Goal: Information Seeking & Learning: Find specific fact

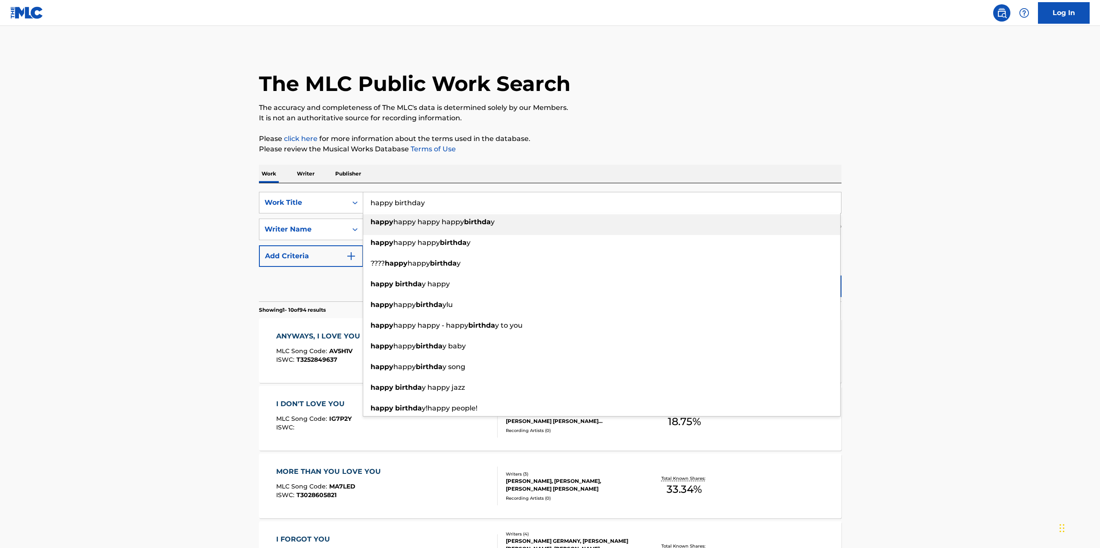
type input "happy birthday"
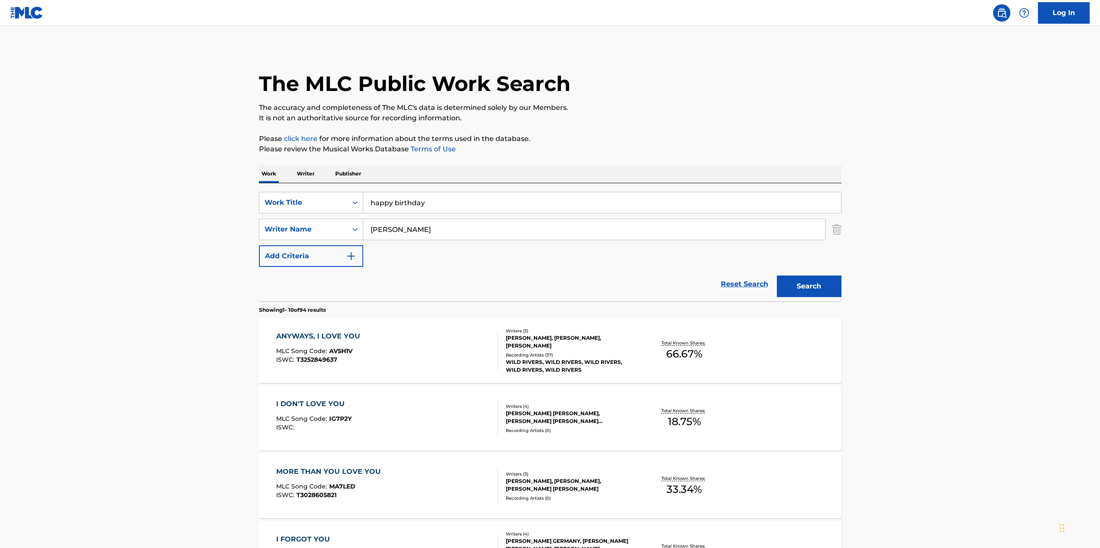
drag, startPoint x: 391, startPoint y: 228, endPoint x: 326, endPoint y: 215, distance: 66.4
click at [326, 215] on div "SearchWithCriteria402d8e0a-3ce8-41b1-98c0-e13b9abc6081 Work Title happy birthda…" at bounding box center [550, 229] width 582 height 75
type input "[PERSON_NAME]"
click at [805, 290] on button "Search" at bounding box center [809, 286] width 65 height 22
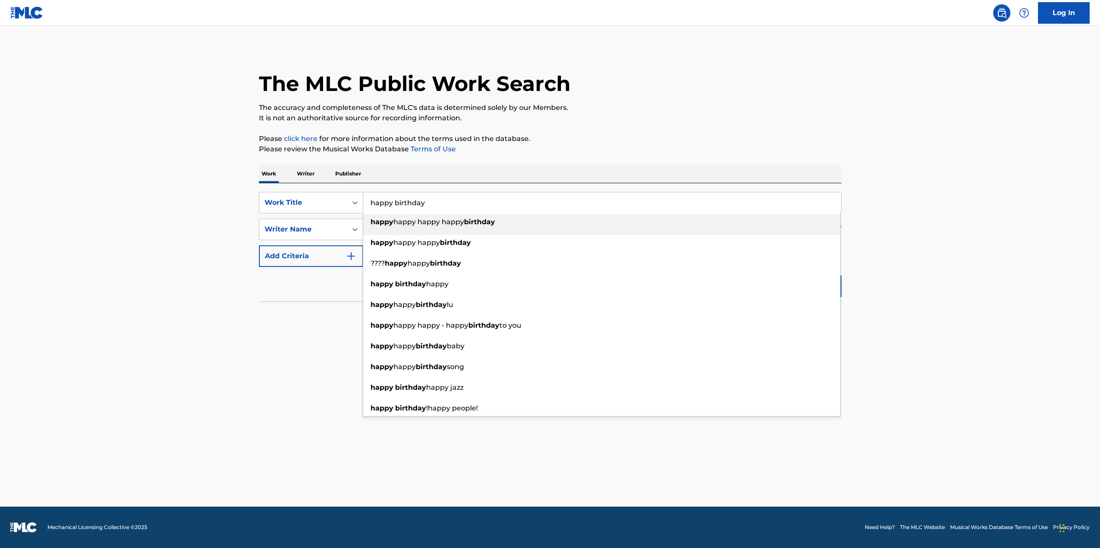
drag, startPoint x: 405, startPoint y: 208, endPoint x: 371, endPoint y: 208, distance: 33.6
click at [371, 208] on input "happy birthday" at bounding box center [602, 202] width 478 height 21
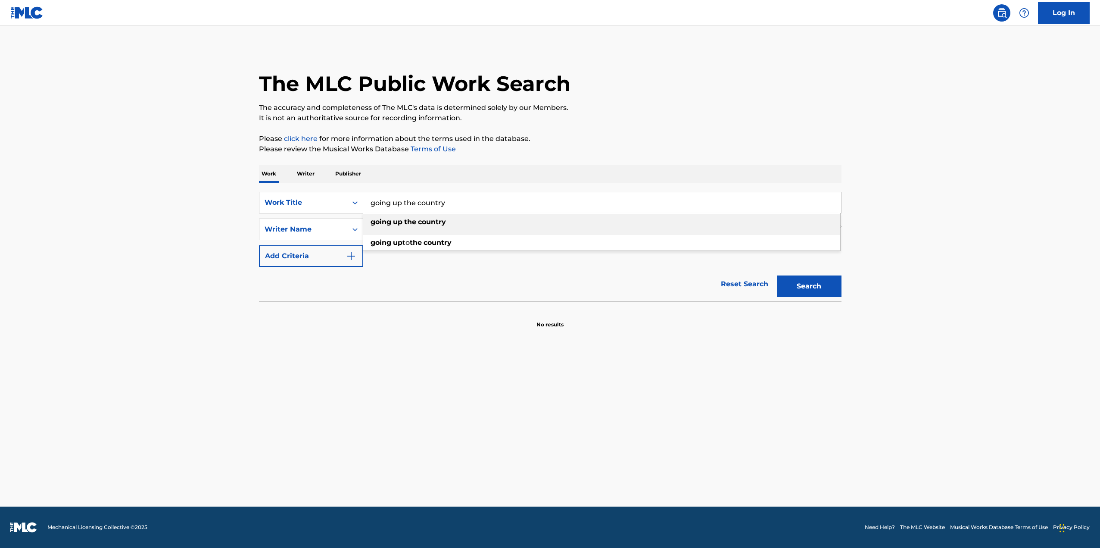
type input "going up the country"
drag, startPoint x: 344, startPoint y: 230, endPoint x: 283, endPoint y: 221, distance: 61.7
click at [283, 221] on div "SearchWithCriteriab3e6cf63-02c2-4494-b8bd-a8e7f46f3e12 option Writer Name, sele…" at bounding box center [550, 229] width 582 height 22
type input "[PERSON_NAME]"
click at [777, 275] on button "Search" at bounding box center [809, 286] width 65 height 22
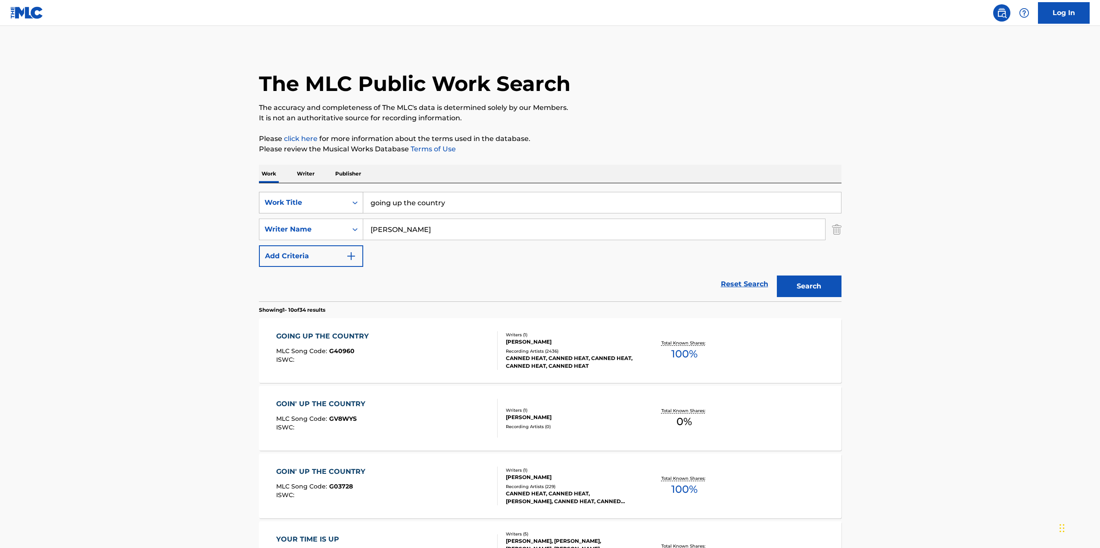
click at [313, 203] on div "SearchWithCriteria402d8e0a-3ce8-41b1-98c0-e13b9abc6081 Work Title going up the …" at bounding box center [550, 203] width 582 height 22
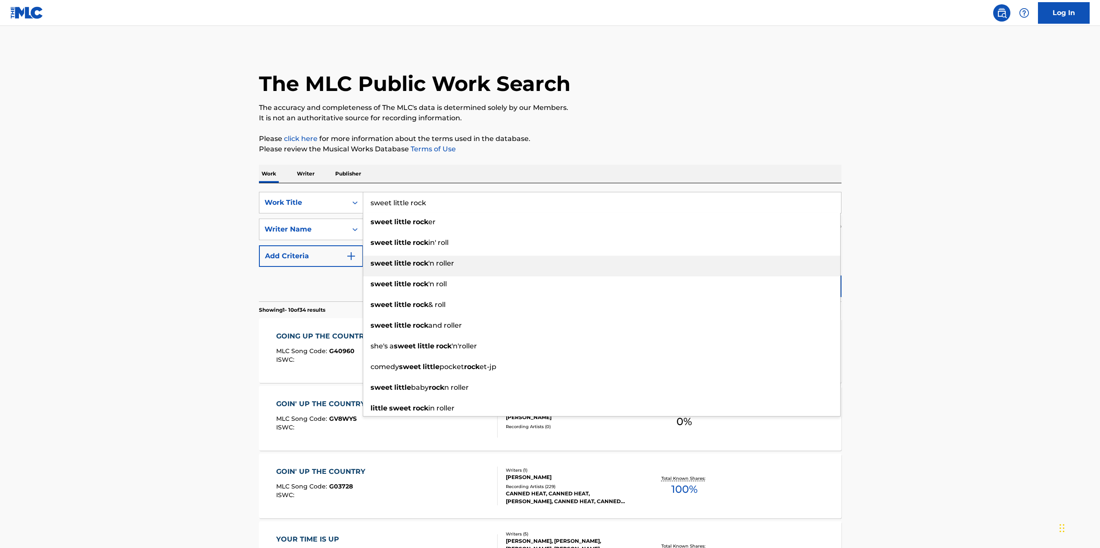
type input "sweet little rock"
click at [432, 267] on span "'n roller" at bounding box center [441, 263] width 26 height 8
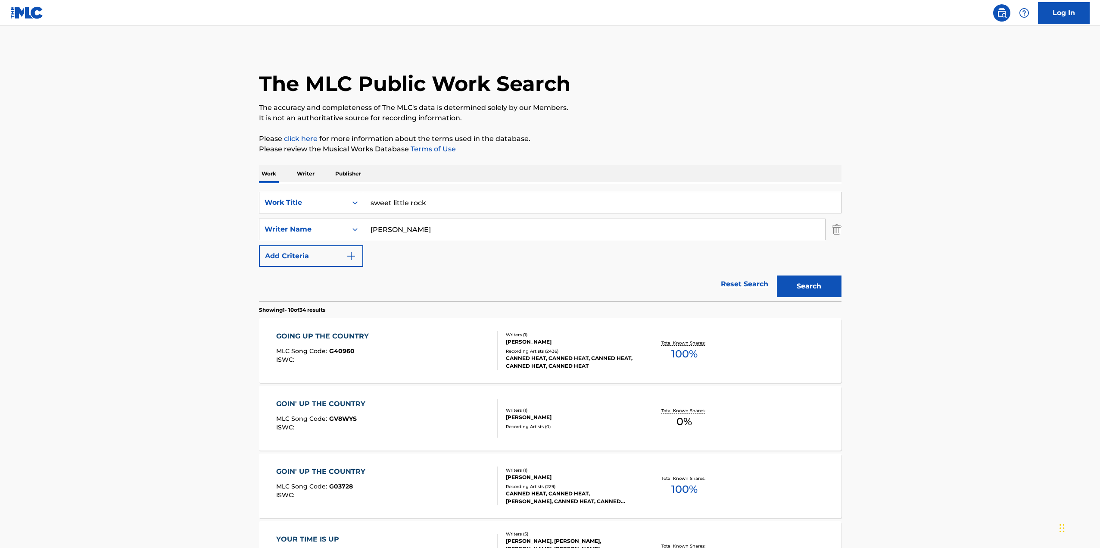
drag, startPoint x: 442, startPoint y: 230, endPoint x: 322, endPoint y: 214, distance: 121.7
click at [322, 214] on div "SearchWithCriteria402d8e0a-3ce8-41b1-98c0-e13b9abc6081 Work Title sweet little …" at bounding box center [550, 229] width 582 height 75
type input "[PERSON_NAME]"
click at [777, 275] on button "Search" at bounding box center [809, 286] width 65 height 22
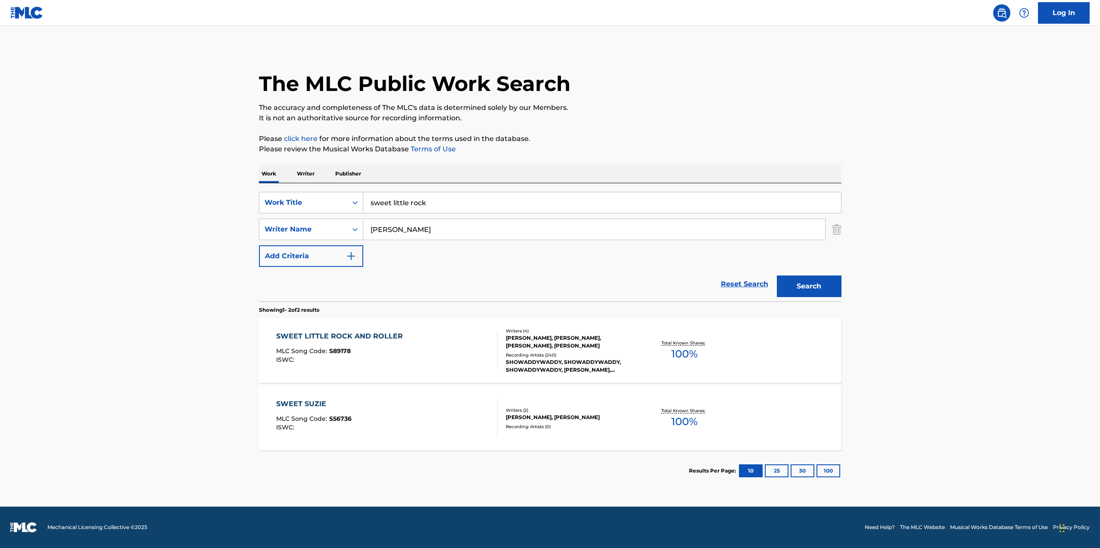
click at [549, 342] on div "[PERSON_NAME], [PERSON_NAME], [PERSON_NAME], [PERSON_NAME]" at bounding box center [571, 342] width 130 height 16
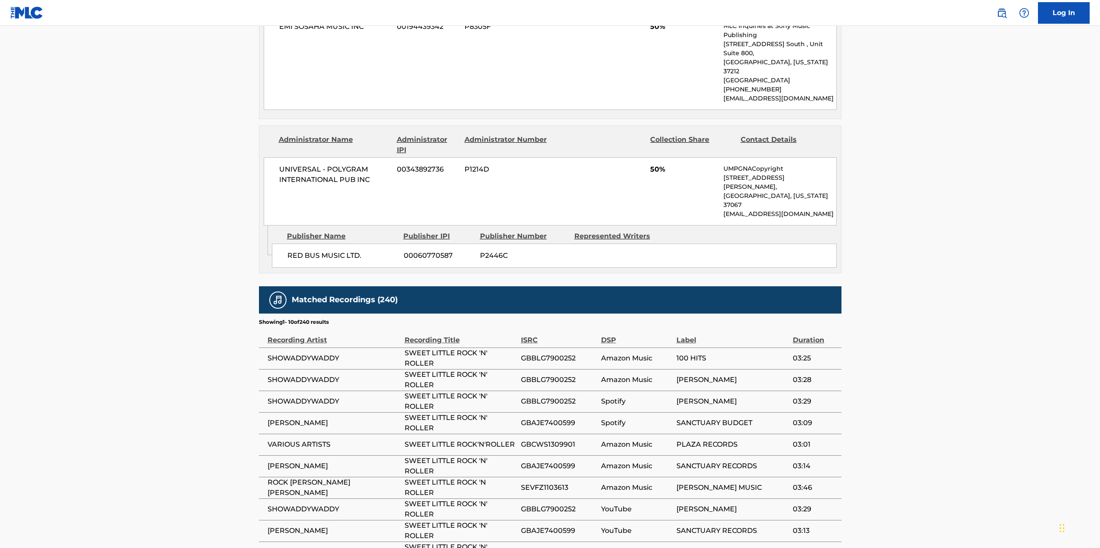
scroll to position [517, 0]
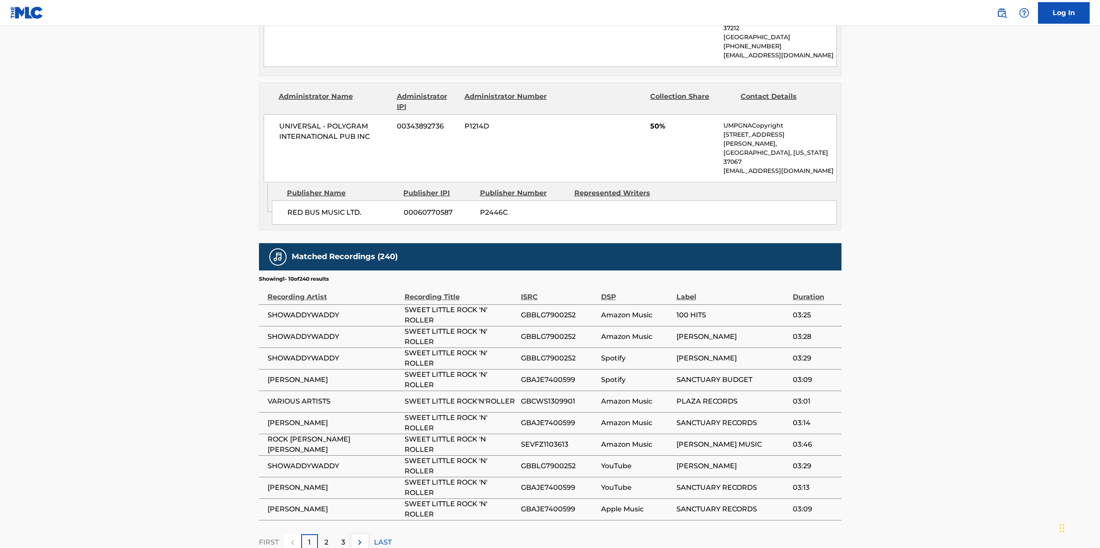
click at [358, 537] on img at bounding box center [360, 542] width 10 height 10
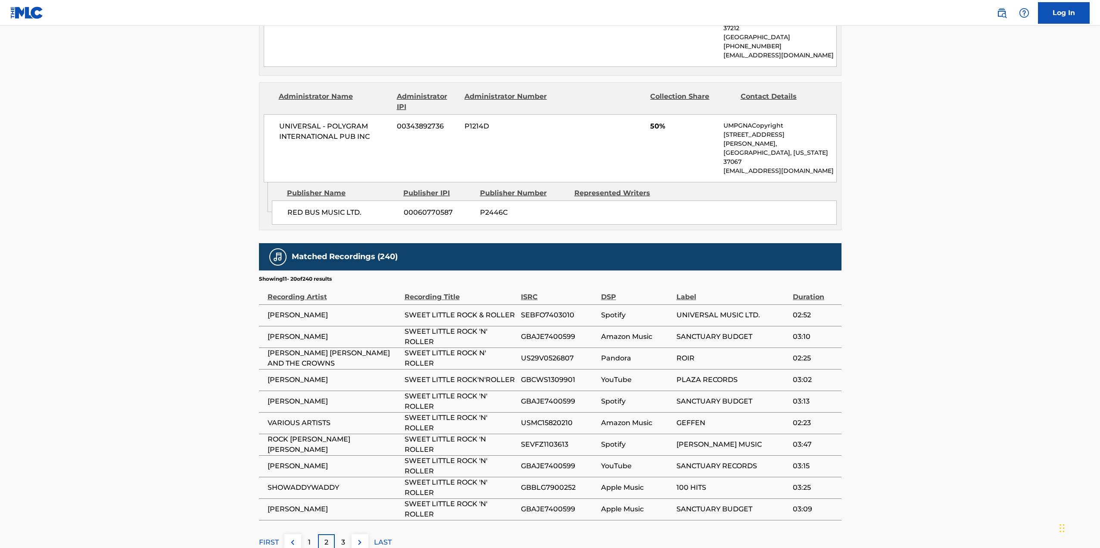
click at [358, 537] on img at bounding box center [360, 542] width 10 height 10
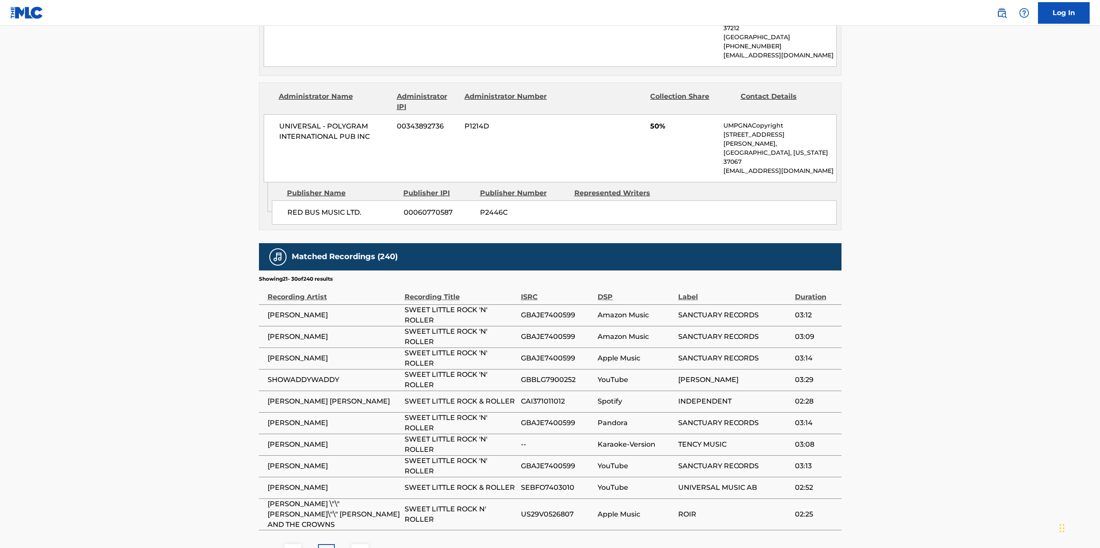
click at [358, 547] on img at bounding box center [360, 552] width 10 height 10
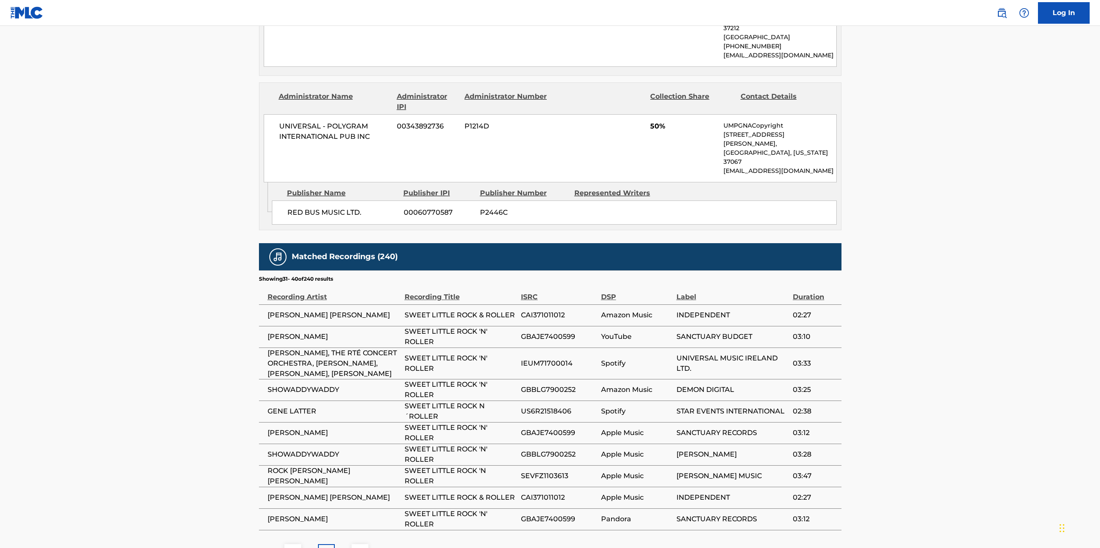
click at [358, 544] on button at bounding box center [360, 552] width 17 height 17
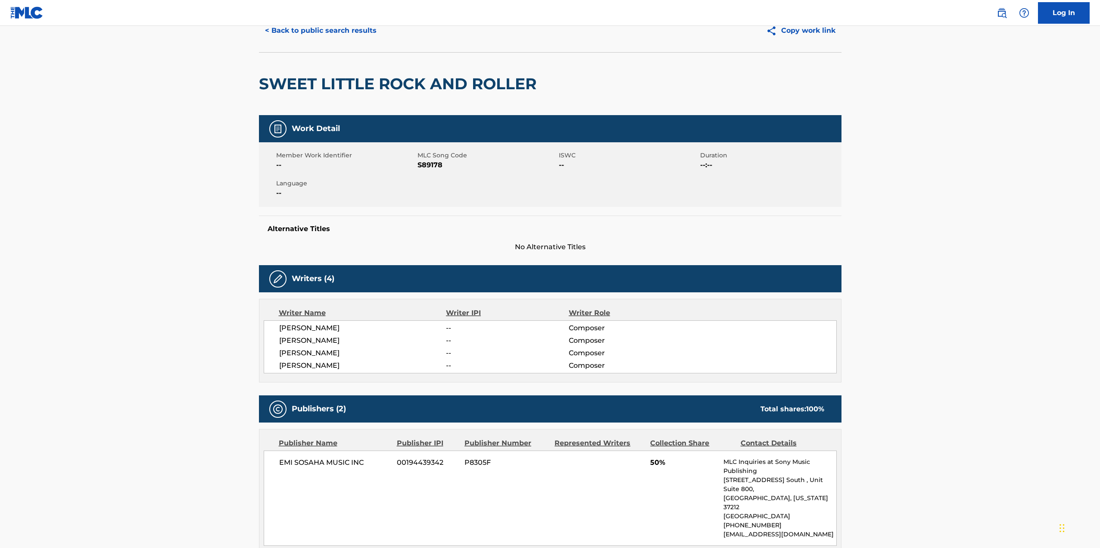
scroll to position [0, 0]
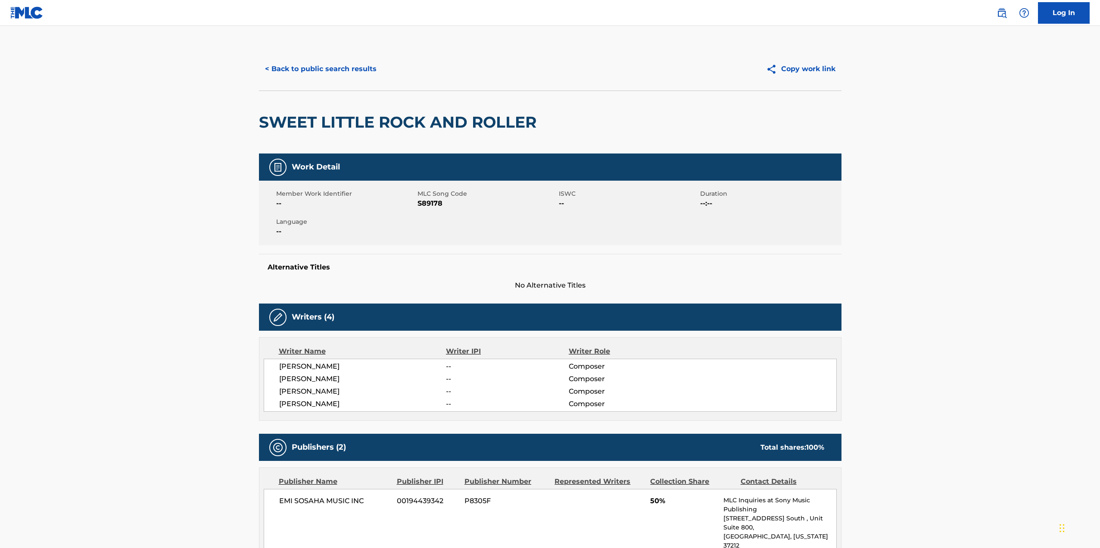
click at [277, 69] on button "< Back to public search results" at bounding box center [321, 69] width 124 height 22
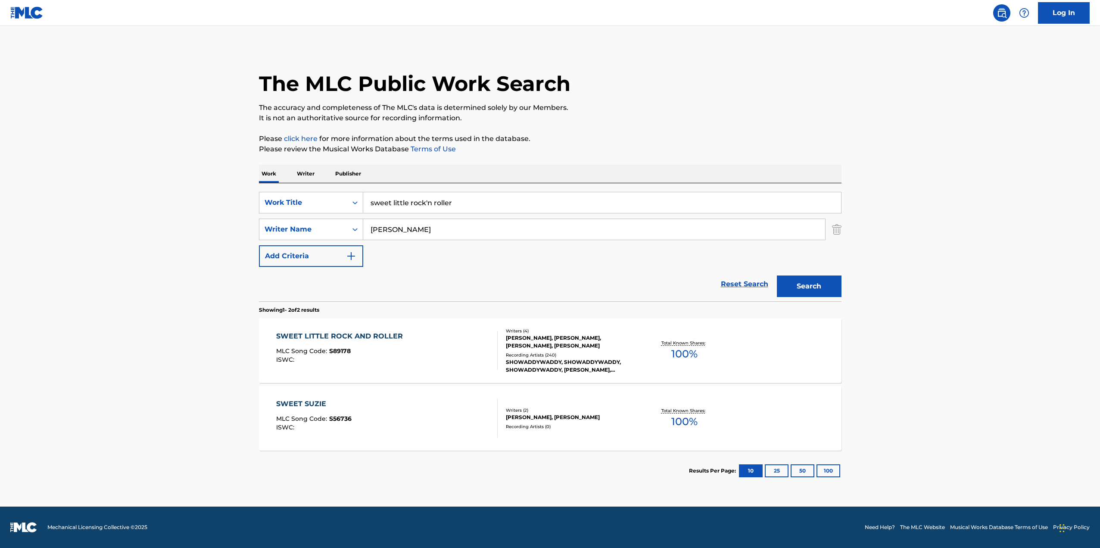
drag, startPoint x: 478, startPoint y: 202, endPoint x: 276, endPoint y: 173, distance: 204.5
click at [276, 173] on div "Work Writer Publisher SearchWithCriteria402d8e0a-3ce8-41b1-98c0-e13b9abc6081 Wo…" at bounding box center [550, 328] width 582 height 326
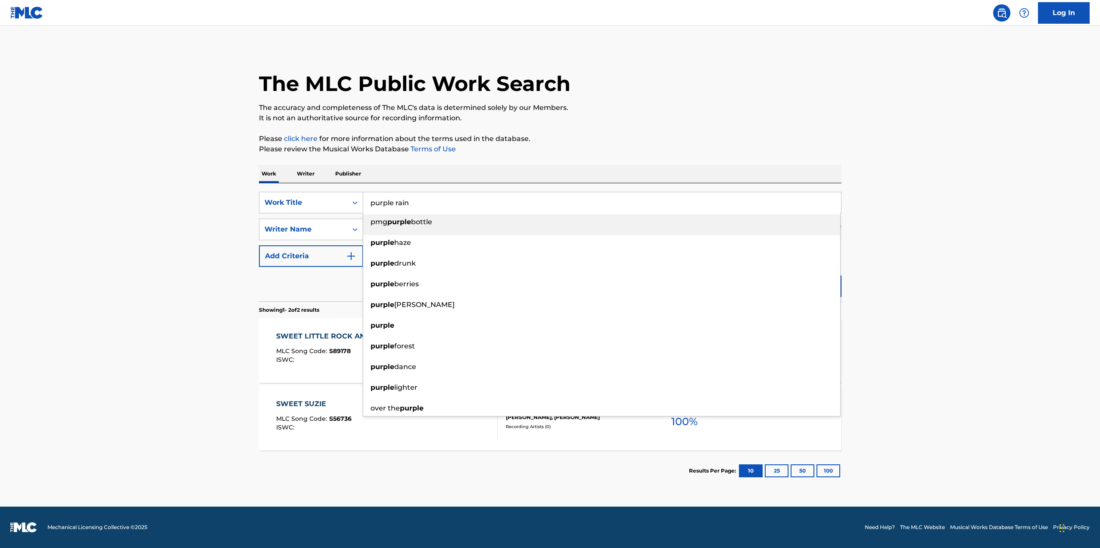
type input "purple rain"
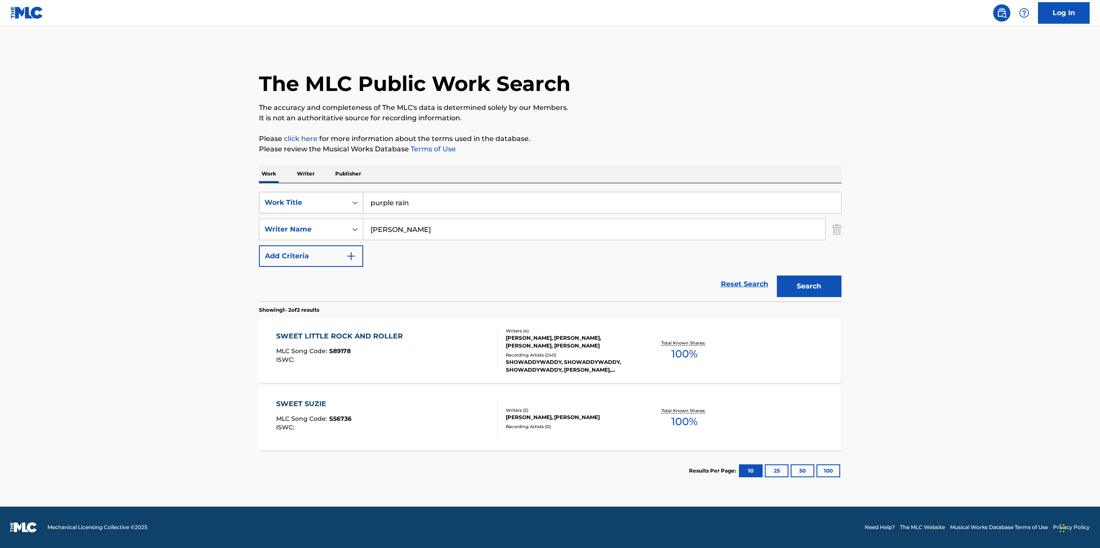
drag, startPoint x: 421, startPoint y: 228, endPoint x: 307, endPoint y: 213, distance: 115.2
click at [307, 213] on div "SearchWithCriteria402d8e0a-3ce8-41b1-98c0-e13b9abc6081 Work Title purple rain S…" at bounding box center [550, 229] width 582 height 75
type input "prince"
click at [777, 275] on button "Search" at bounding box center [809, 286] width 65 height 22
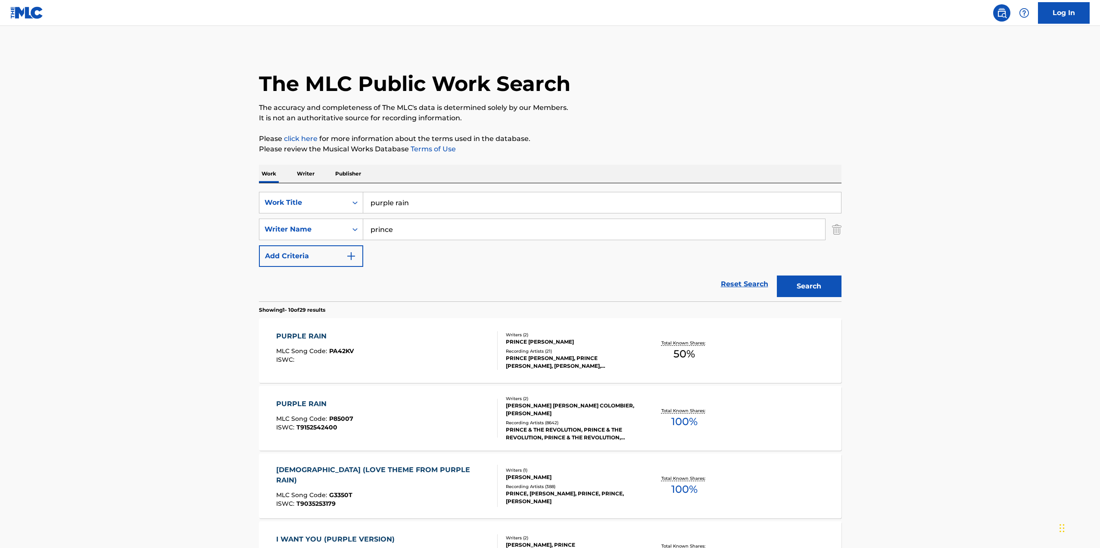
click at [455, 414] on div "PURPLE RAIN MLC Song Code : P85007 ISWC : T9152542400" at bounding box center [386, 417] width 221 height 39
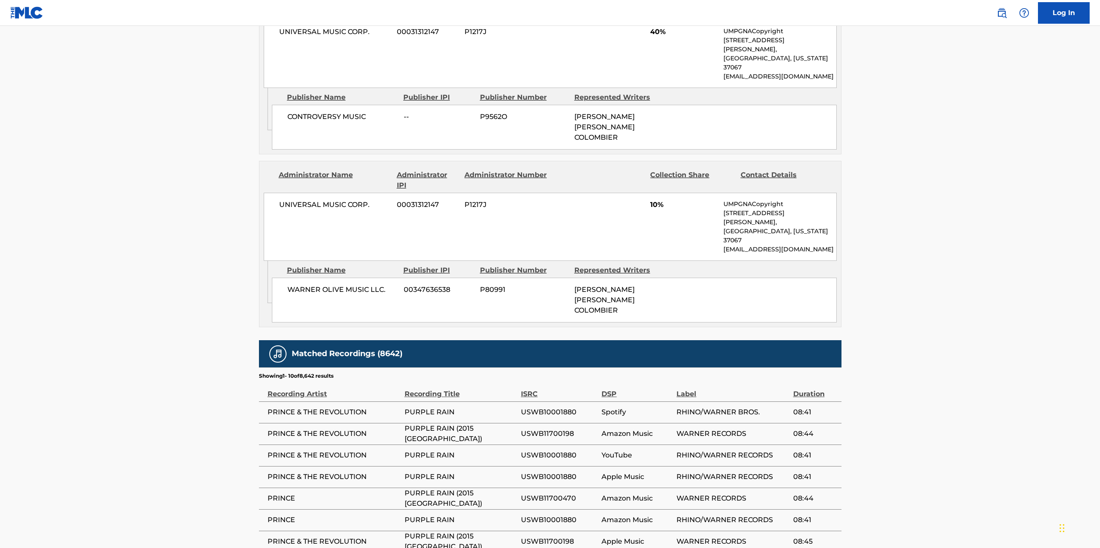
scroll to position [862, 0]
